Goal: Information Seeking & Learning: Find specific fact

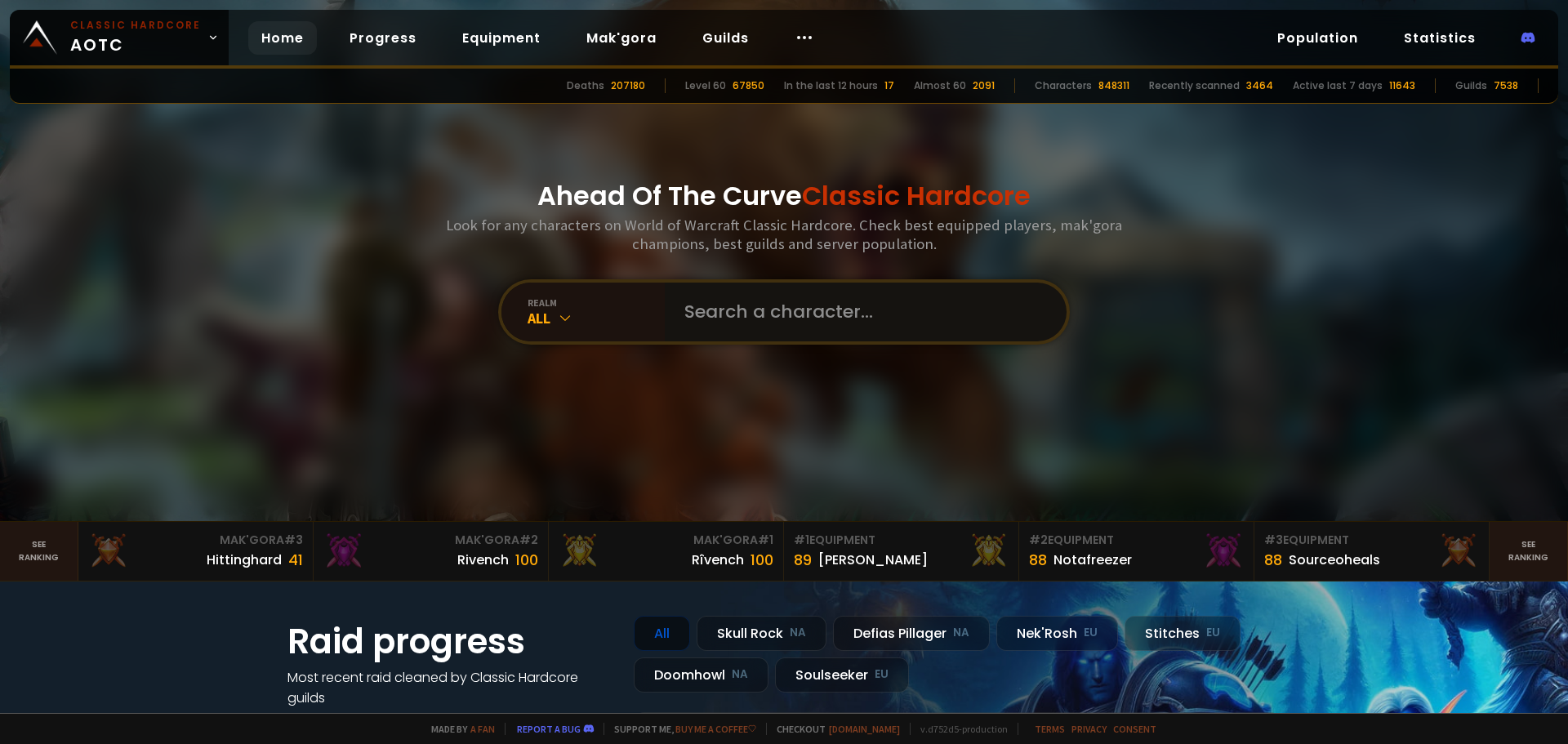
click at [728, 315] on input "text" at bounding box center [860, 312] width 372 height 59
paste input "Snowtime"
type input "Snowtime"
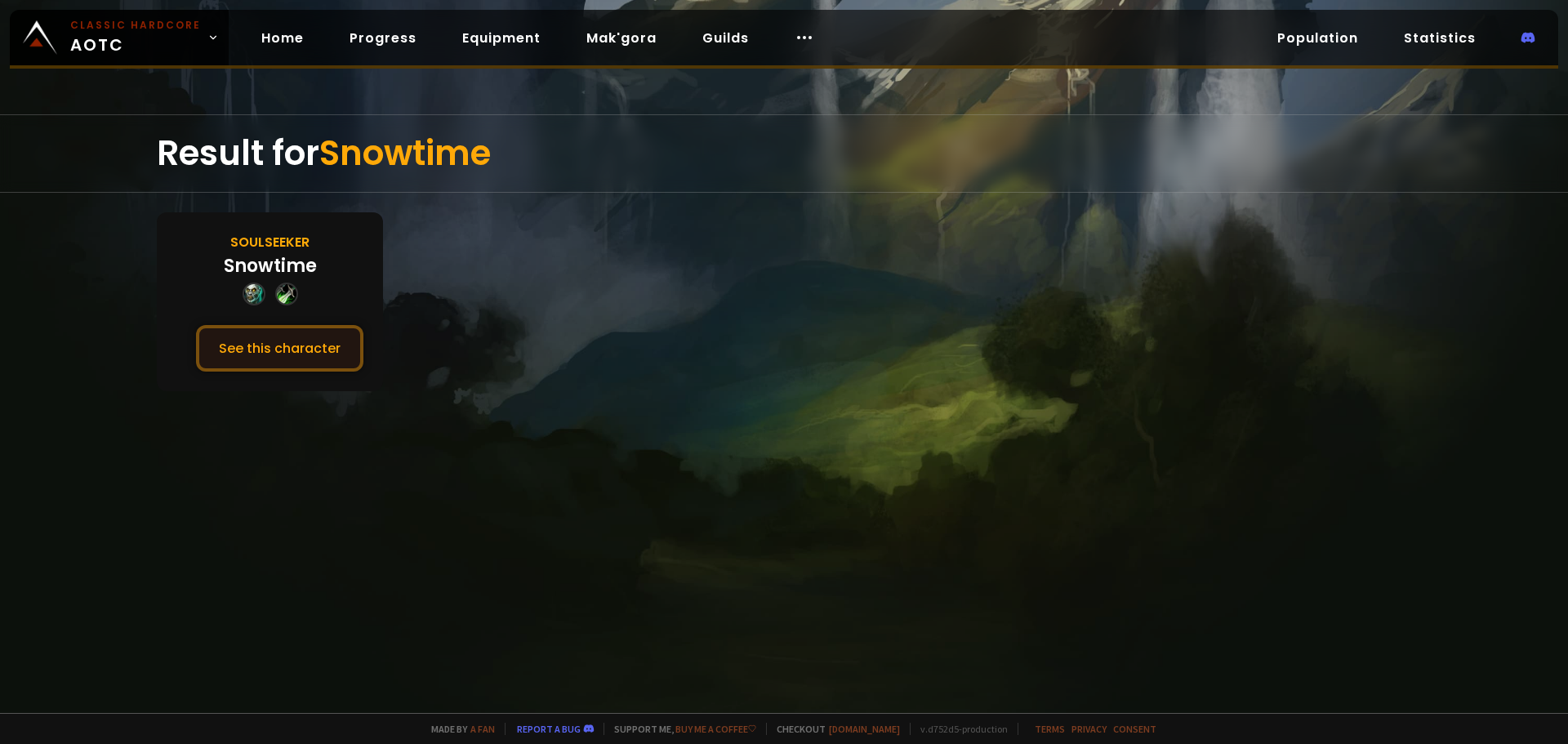
click at [304, 341] on button "See this character" at bounding box center [279, 349] width 168 height 47
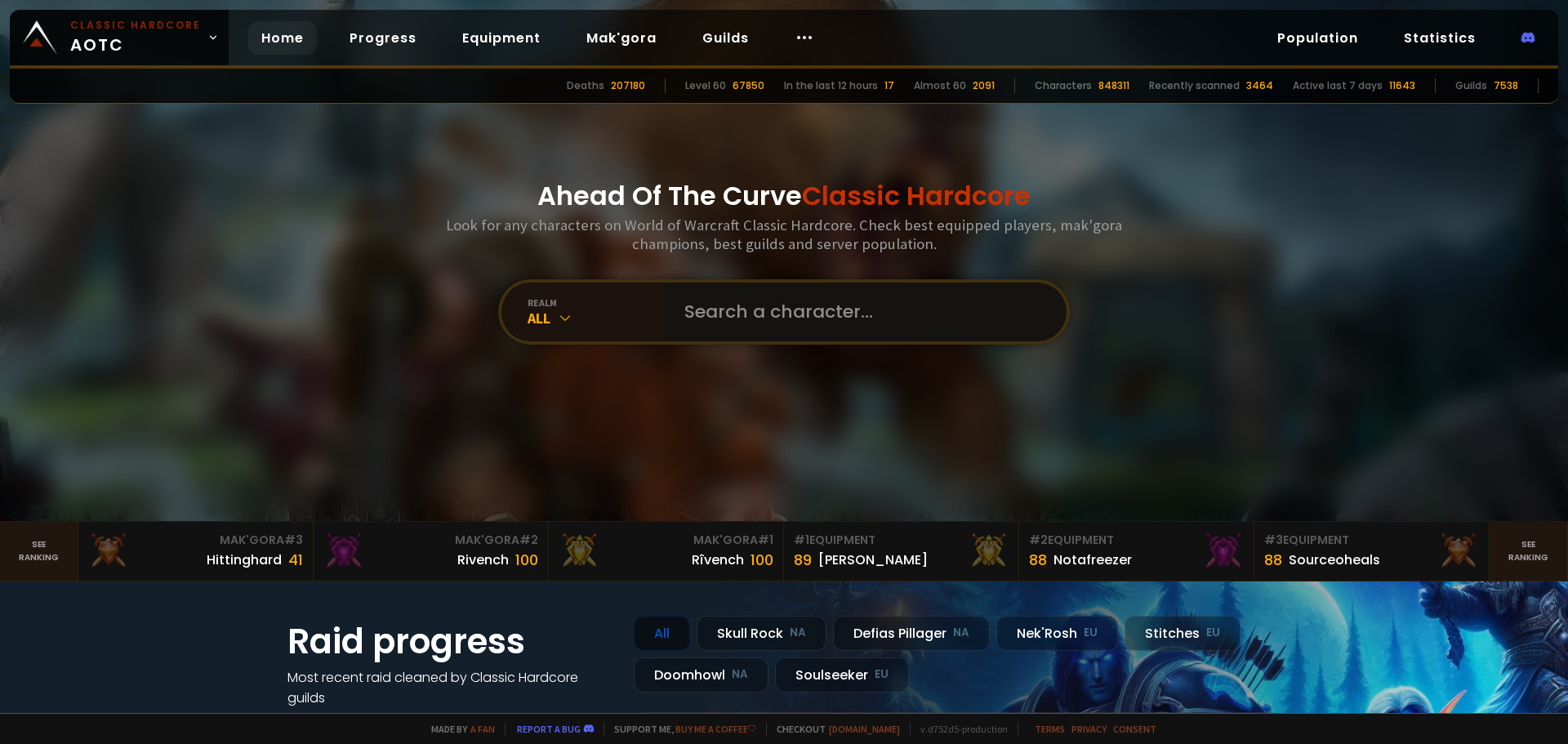
click at [775, 327] on input "text" at bounding box center [860, 312] width 372 height 59
paste input "Gylys"
type input "Gylys"
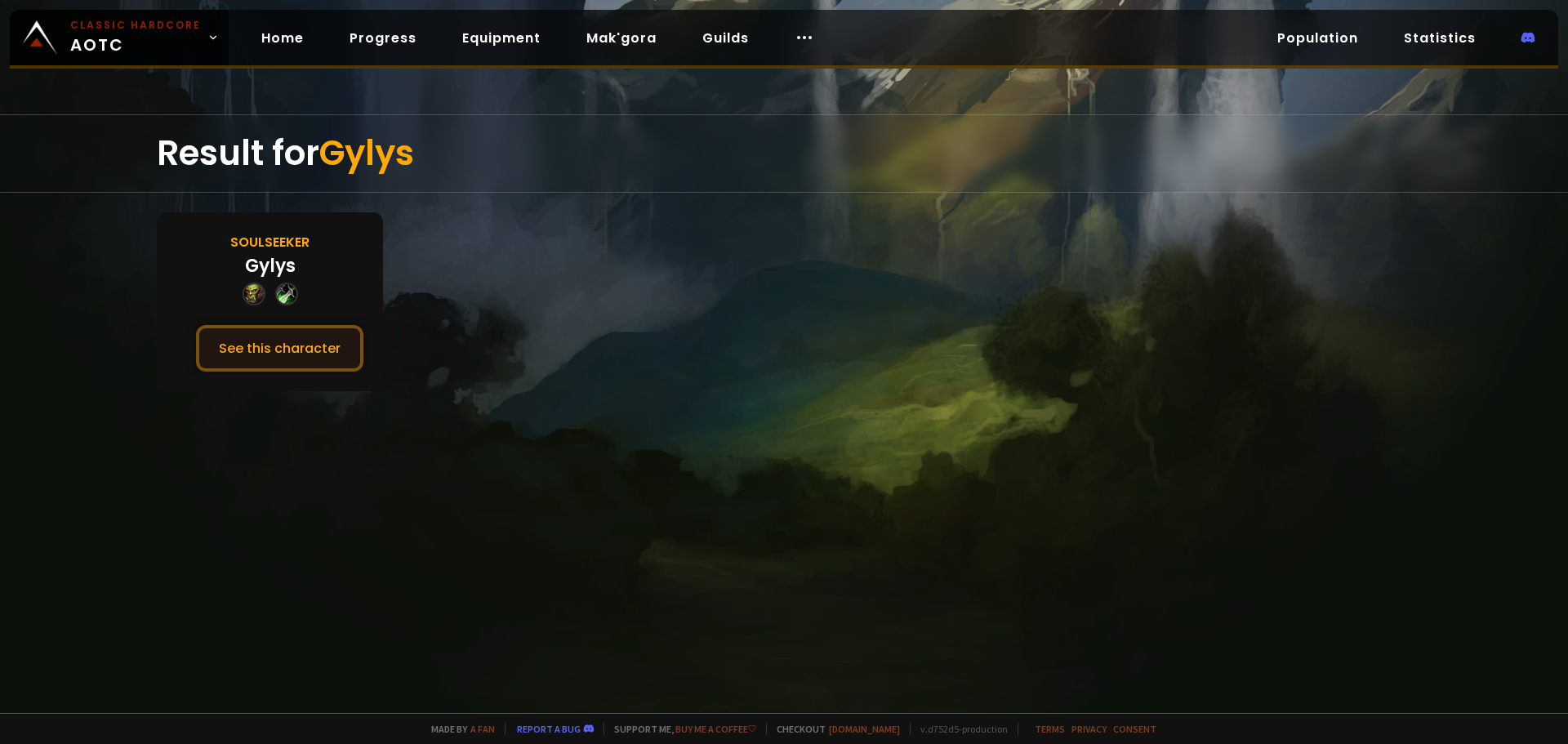
click at [276, 359] on button "See this character" at bounding box center [279, 349] width 168 height 47
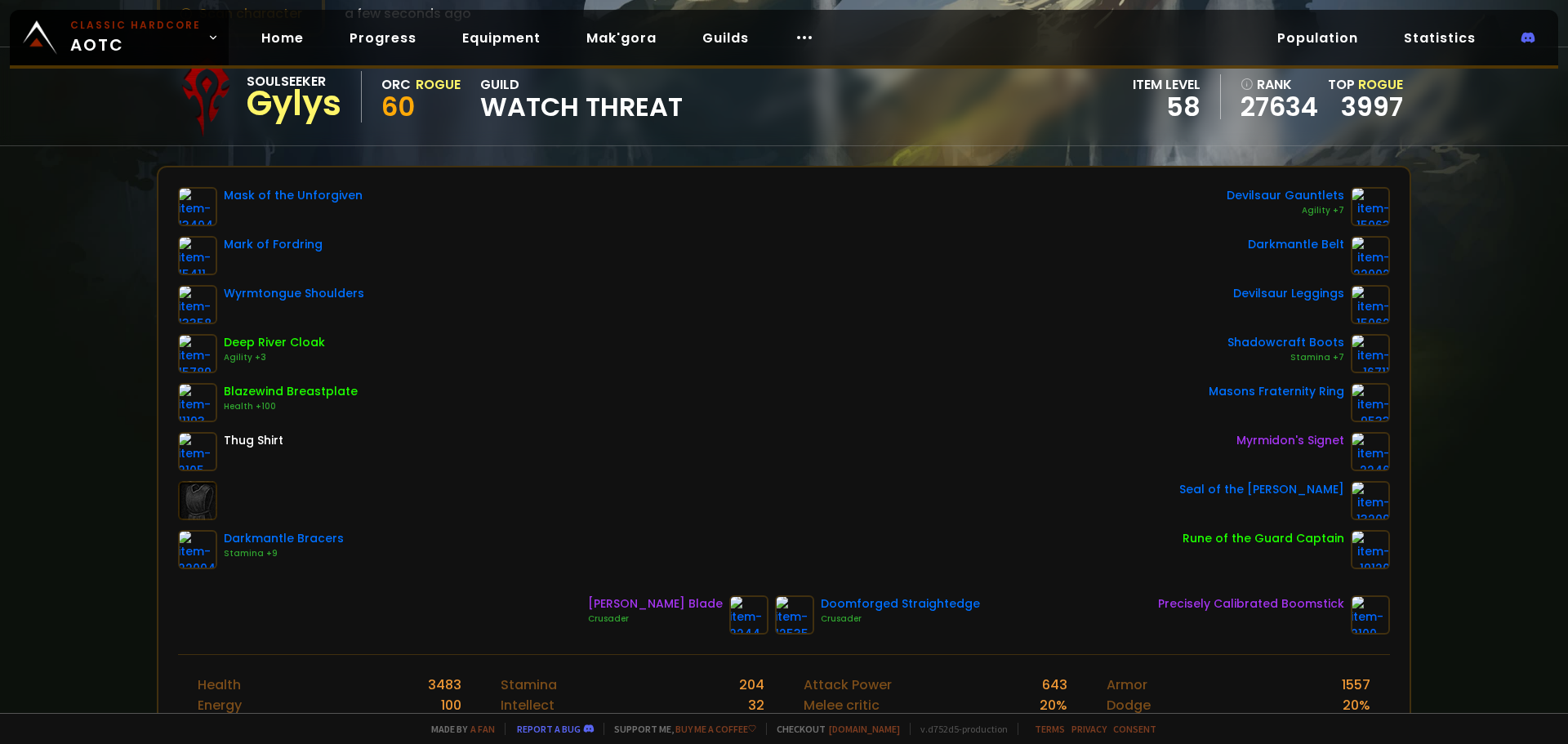
scroll to position [82, 0]
